Goal: Navigation & Orientation: Find specific page/section

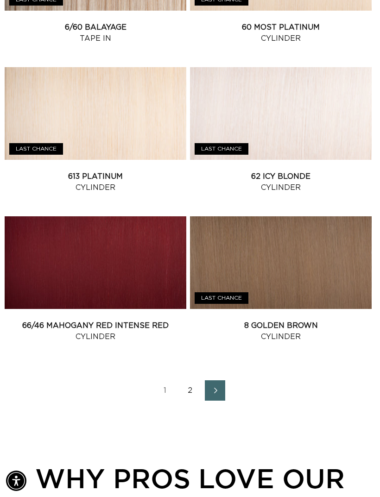
click at [193, 388] on link "2" at bounding box center [190, 390] width 20 height 20
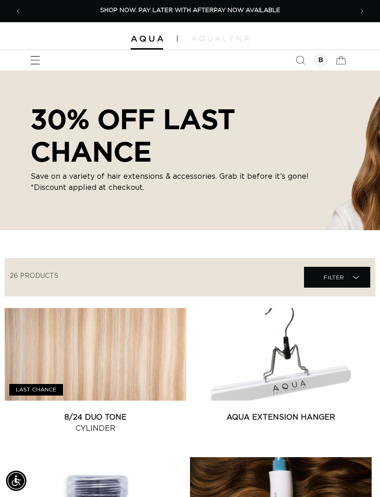
click at [35, 60] on icon "Menu" at bounding box center [35, 61] width 10 height 10
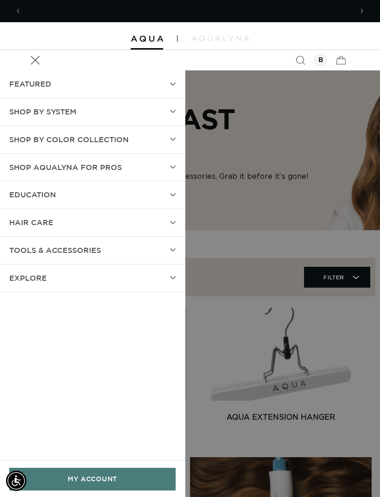
scroll to position [0, 661]
click at [139, 140] on summary "Shop by Color Collection" at bounding box center [92, 139] width 185 height 27
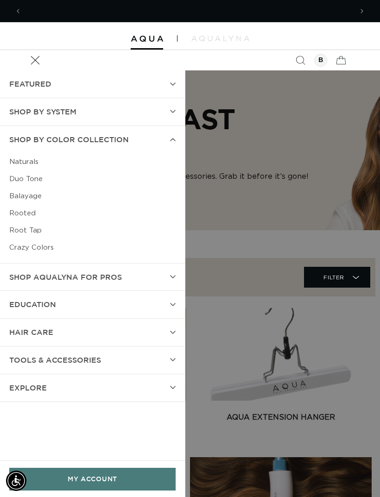
scroll to position [0, 331]
click at [29, 161] on link "Naturals" at bounding box center [92, 161] width 166 height 17
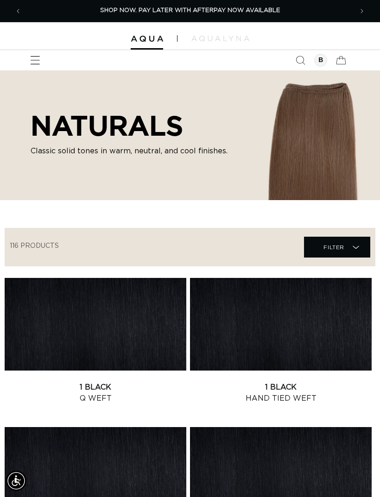
click at [34, 53] on span "Menu" at bounding box center [35, 60] width 20 height 20
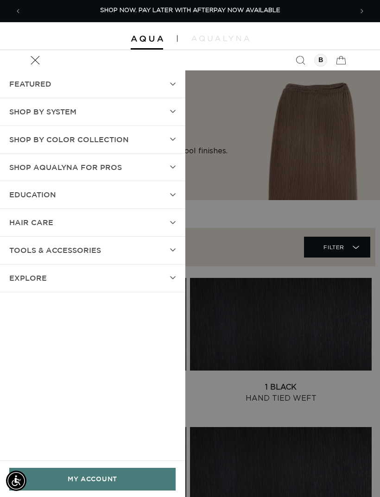
click at [22, 86] on span "FEATURED" at bounding box center [30, 83] width 42 height 13
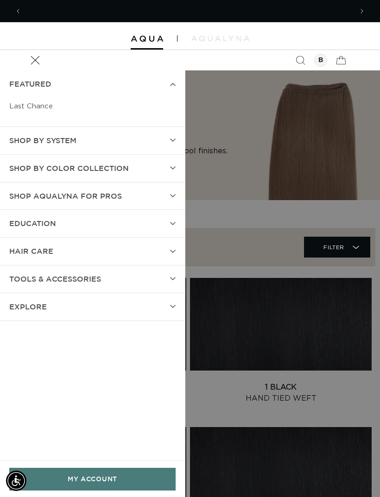
scroll to position [0, 661]
click at [47, 307] on summary "EXPLORE" at bounding box center [92, 306] width 185 height 27
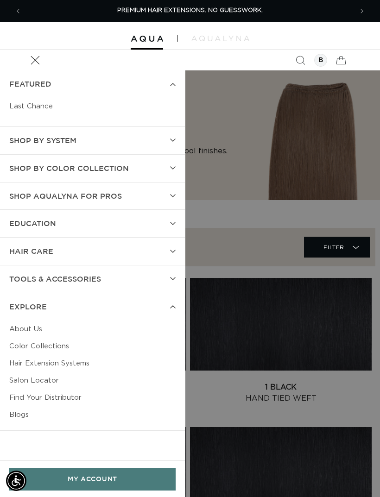
click at [32, 342] on link "Color Collections" at bounding box center [92, 346] width 166 height 17
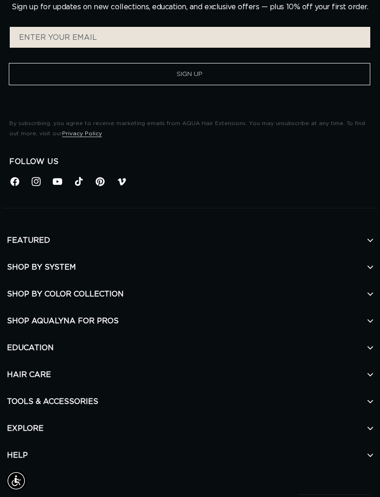
scroll to position [0, 331]
click at [37, 176] on icon at bounding box center [36, 182] width 12 height 12
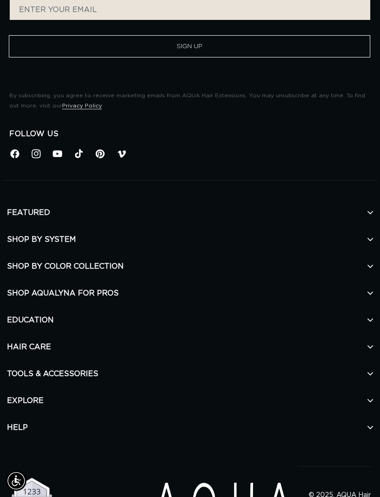
scroll to position [3631, 0]
